Goal: Transaction & Acquisition: Purchase product/service

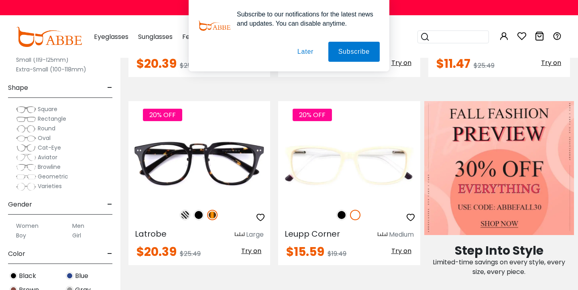
scroll to position [750, 0]
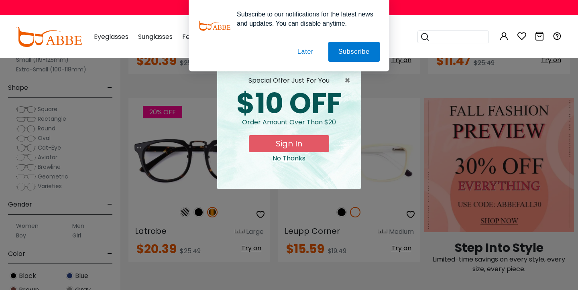
click at [281, 157] on div "No Thanks" at bounding box center [289, 159] width 131 height 10
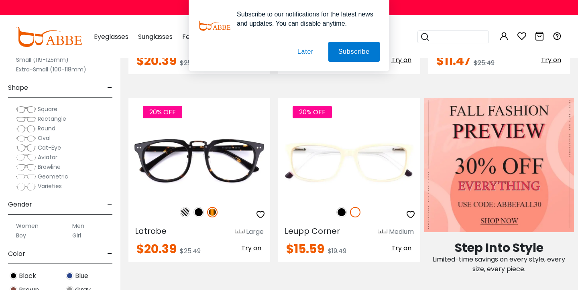
click at [308, 52] on button "Later" at bounding box center [305, 52] width 36 height 20
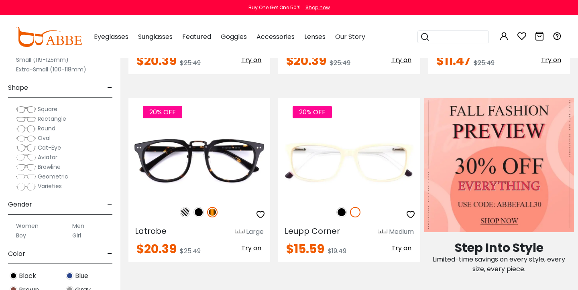
click at [47, 108] on span "Square" at bounding box center [48, 109] width 20 height 8
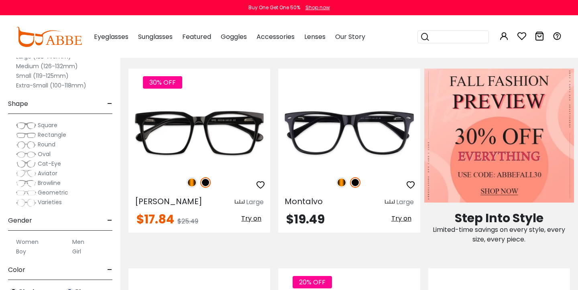
scroll to position [780, 0]
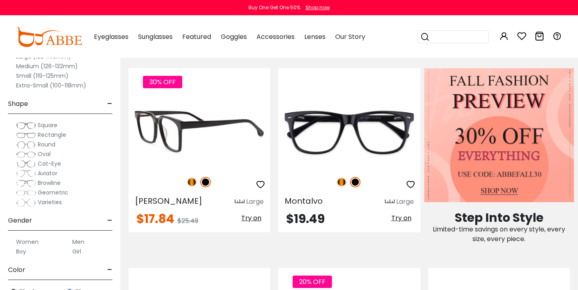
click at [192, 180] on img at bounding box center [192, 182] width 10 height 10
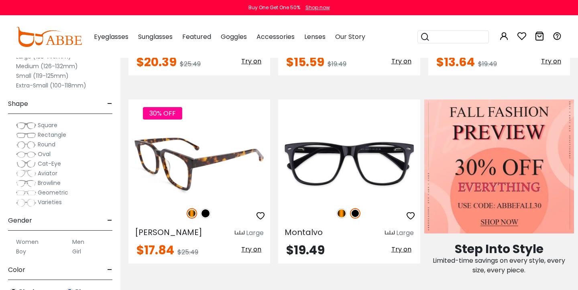
scroll to position [750, 0]
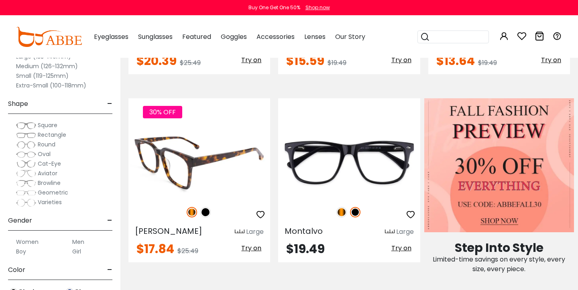
click at [159, 169] on img at bounding box center [199, 162] width 142 height 71
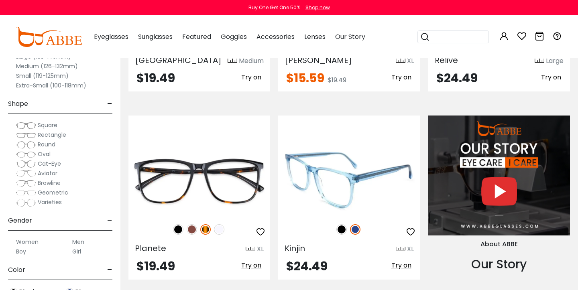
scroll to position [1124, 0]
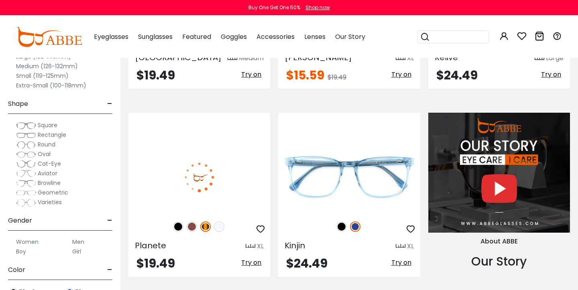
click at [192, 226] on img at bounding box center [192, 227] width 10 height 10
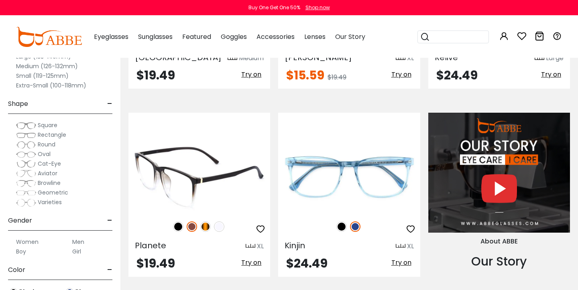
click at [180, 226] on img at bounding box center [178, 227] width 10 height 10
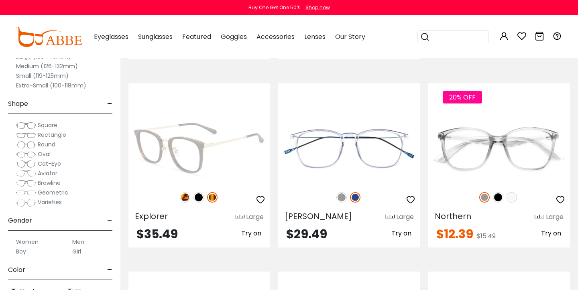
scroll to position [1343, 0]
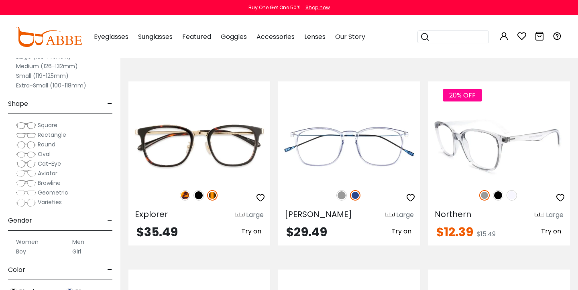
click at [485, 195] on img at bounding box center [484, 195] width 10 height 10
click at [514, 195] on img at bounding box center [512, 195] width 10 height 10
click at [499, 197] on img at bounding box center [498, 195] width 10 height 10
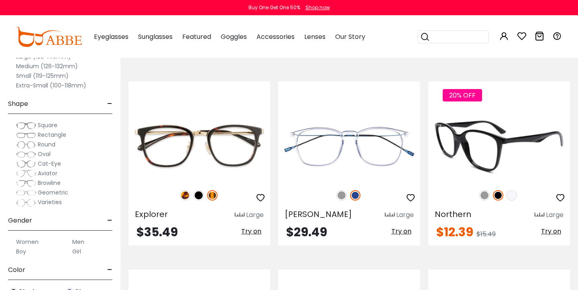
click at [485, 196] on img at bounding box center [484, 195] width 10 height 10
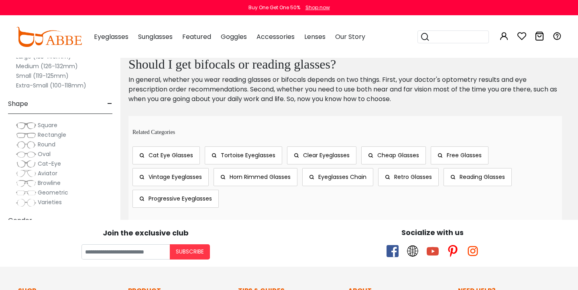
scroll to position [2759, 0]
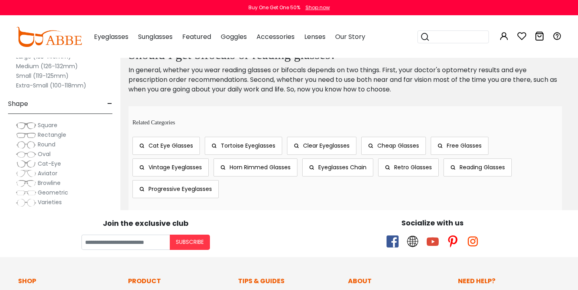
click at [473, 170] on span "Reading Glasses" at bounding box center [482, 167] width 45 height 8
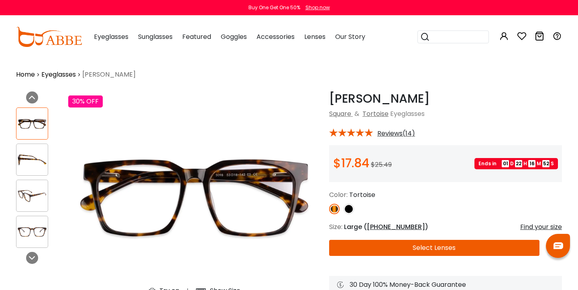
click at [349, 209] on img at bounding box center [349, 209] width 10 height 10
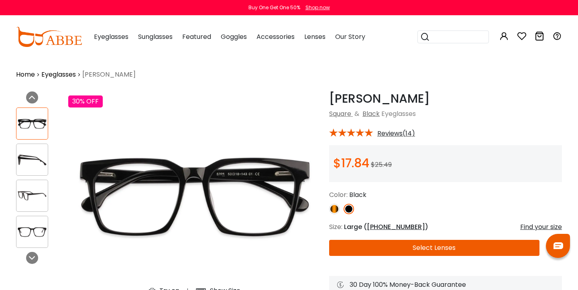
click at [334, 210] on img at bounding box center [334, 209] width 10 height 10
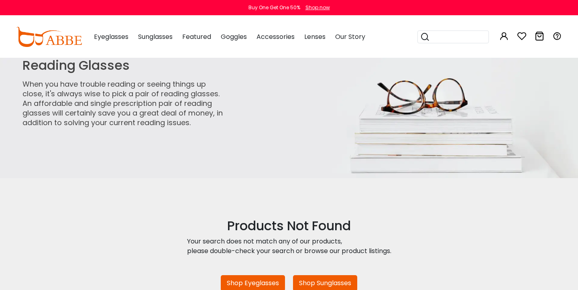
scroll to position [0, 0]
